Goal: Navigation & Orientation: Find specific page/section

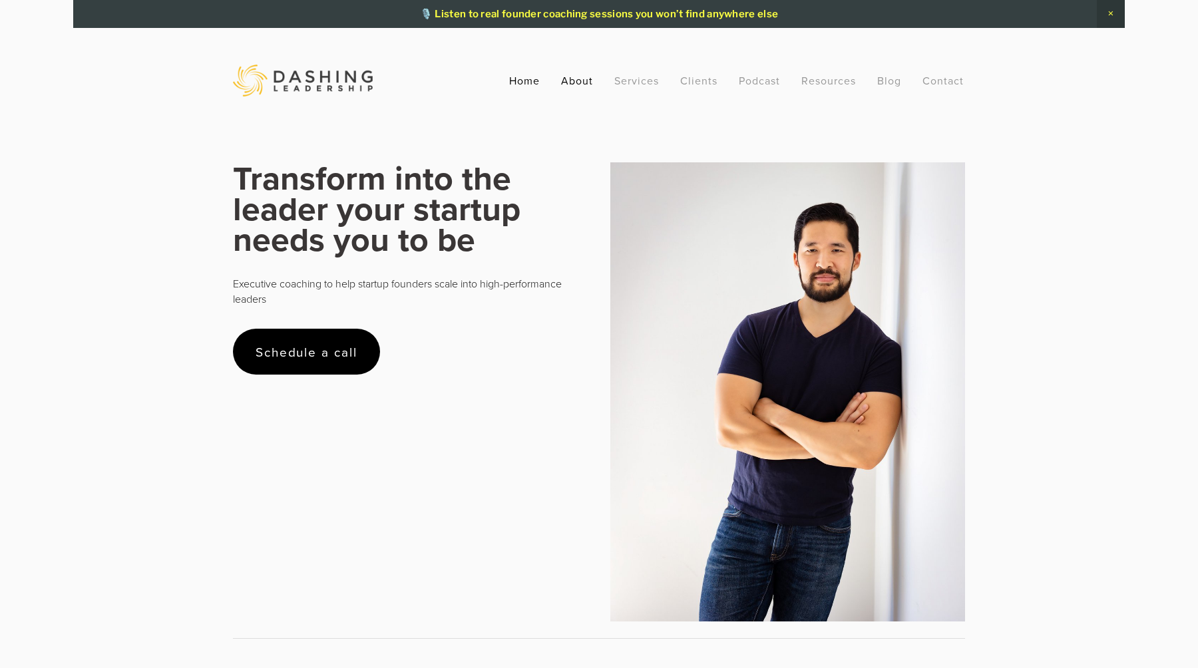
click at [586, 79] on link "About" at bounding box center [577, 81] width 32 height 24
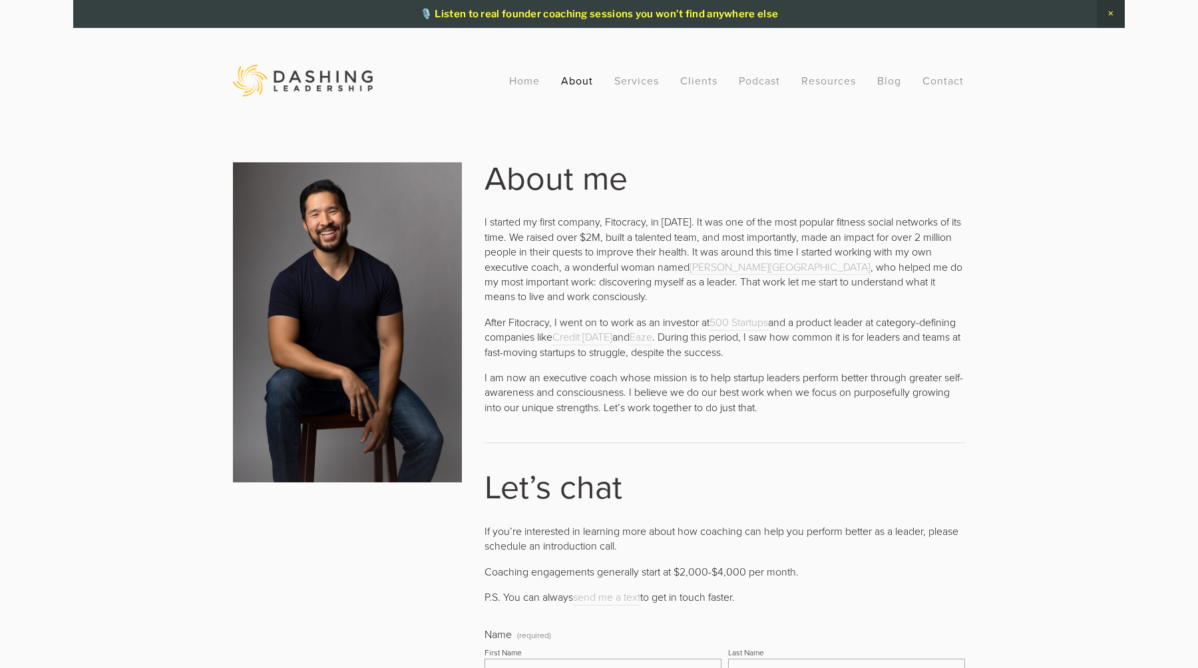
click at [738, 275] on p "I started my first company, Fitocracy, in 2010. It was one of the most popular …" at bounding box center [724, 258] width 480 height 89
click at [745, 269] on link "Anamaria Nino-Murcia" at bounding box center [779, 267] width 181 height 16
click at [595, 268] on p "I started my first company, Fitocracy, in 2010. It was one of the most popular …" at bounding box center [724, 258] width 480 height 89
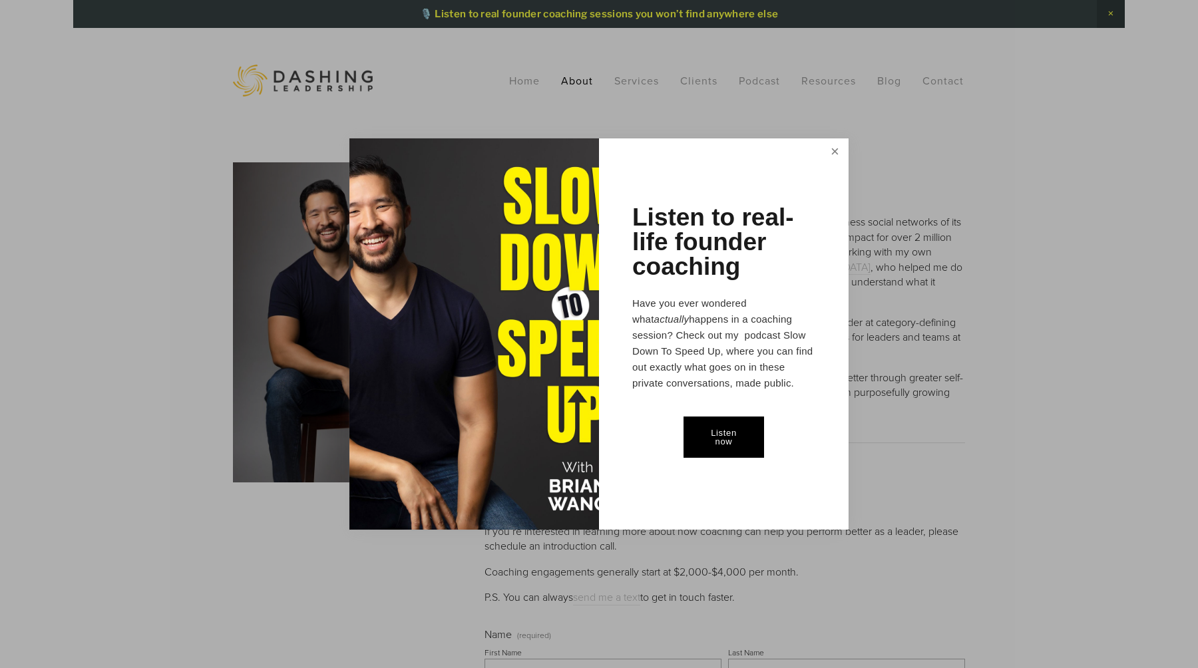
click at [835, 153] on link "Close" at bounding box center [834, 152] width 23 height 25
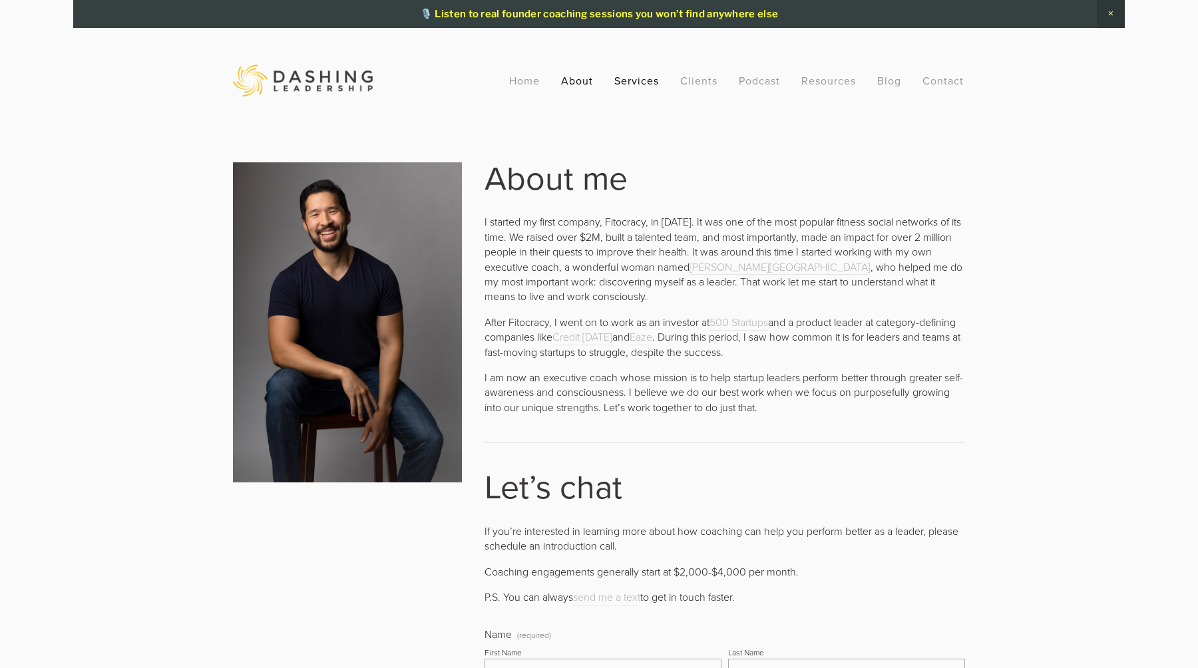
click at [641, 84] on link "Services" at bounding box center [636, 81] width 45 height 24
